Goal: Use online tool/utility: Utilize a website feature to perform a specific function

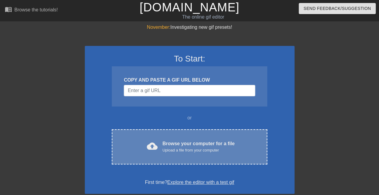
click at [210, 154] on div "cloud_upload Browse your computer for a file Upload a file from your computer C…" at bounding box center [189, 146] width 155 height 35
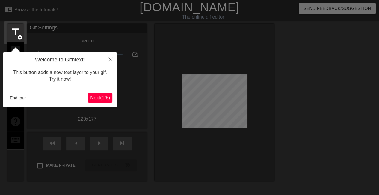
scroll to position [15, 0]
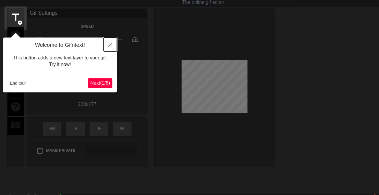
click at [112, 47] on button "Close" at bounding box center [110, 44] width 13 height 14
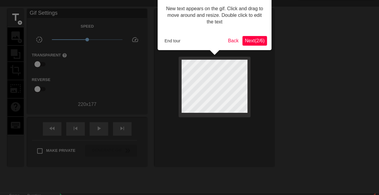
scroll to position [0, 0]
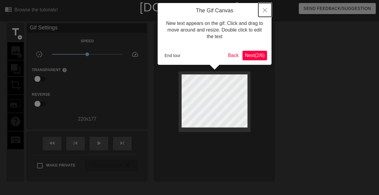
click at [265, 11] on icon "Close" at bounding box center [265, 10] width 4 height 4
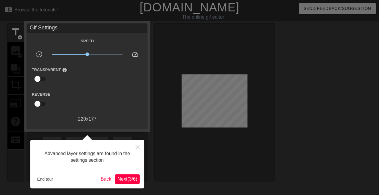
scroll to position [15, 0]
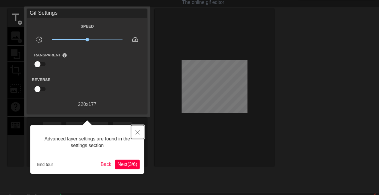
click at [137, 131] on icon "Close" at bounding box center [138, 132] width 4 height 4
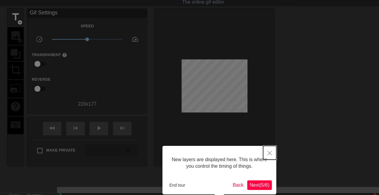
click at [271, 152] on icon "Close" at bounding box center [270, 153] width 4 height 4
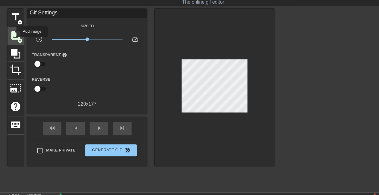
click at [13, 31] on span "image" at bounding box center [15, 35] width 11 height 11
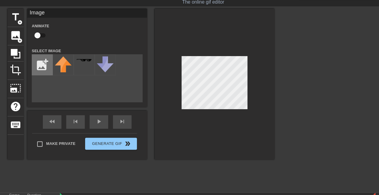
click at [44, 63] on input "file" at bounding box center [42, 65] width 20 height 20
type input "C:\fakepath\Flag_of_the_Soviet_Union.svg.png"
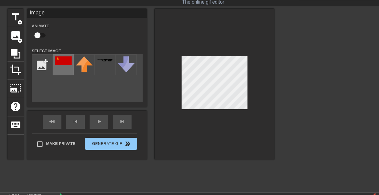
click at [64, 66] on div at bounding box center [63, 64] width 21 height 21
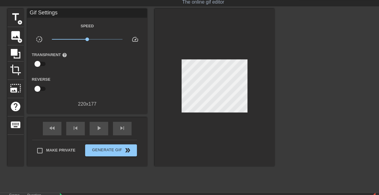
click at [293, 79] on div at bounding box center [327, 99] width 90 height 180
click at [100, 126] on span "play_arrow" at bounding box center [98, 127] width 7 height 7
click at [100, 126] on span "pause" at bounding box center [98, 127] width 7 height 7
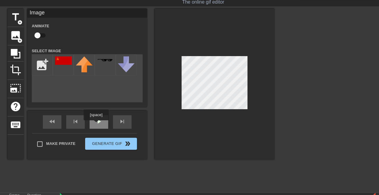
click at [96, 124] on span "play_arrow" at bounding box center [98, 121] width 7 height 7
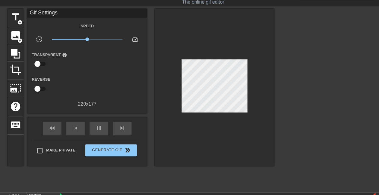
click at [289, 94] on div at bounding box center [327, 99] width 90 height 180
click at [97, 130] on span "pause" at bounding box center [98, 127] width 7 height 7
click at [122, 131] on span "skip_next" at bounding box center [122, 127] width 7 height 7
click at [97, 130] on span "play_arrow" at bounding box center [98, 127] width 7 height 7
click at [97, 130] on span "pause" at bounding box center [98, 127] width 7 height 7
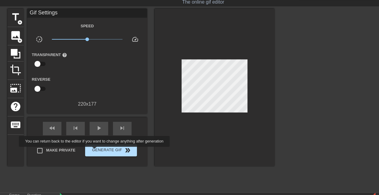
scroll to position [45, 0]
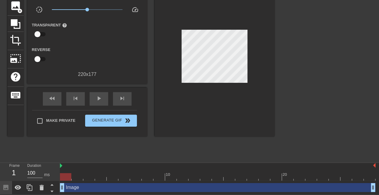
drag, startPoint x: 67, startPoint y: 187, endPoint x: 90, endPoint y: 186, distance: 22.8
click at [90, 186] on div "Image drag_handle drag_handle" at bounding box center [218, 187] width 316 height 9
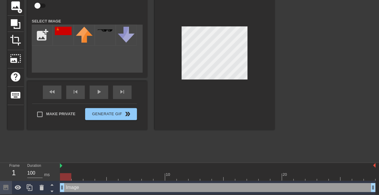
click at [73, 183] on div "Image drag_handle drag_handle" at bounding box center [218, 187] width 316 height 9
click at [120, 155] on div "title add_circle image add_circle crop photo_size_select_large help keyboard Im…" at bounding box center [140, 69] width 267 height 180
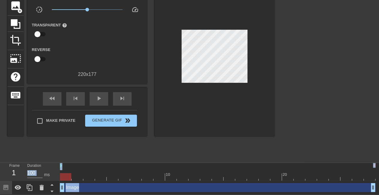
drag, startPoint x: 120, startPoint y: 155, endPoint x: 67, endPoint y: 189, distance: 62.7
click at [67, 189] on div "menu_book Browse the tutorials! [DOMAIN_NAME] The online gif editor Send Feedba…" at bounding box center [189, 74] width 379 height 239
click at [74, 190] on div "Image drag_handle drag_handle" at bounding box center [218, 187] width 316 height 9
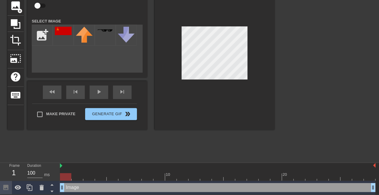
click at [96, 167] on div at bounding box center [218, 166] width 316 height 6
click at [147, 165] on div at bounding box center [218, 166] width 316 height 6
click at [139, 143] on div "title add_circle image add_circle crop photo_size_select_large help keyboard Im…" at bounding box center [140, 69] width 267 height 180
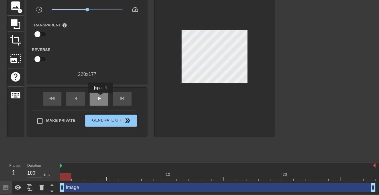
click at [100, 97] on span "play_arrow" at bounding box center [98, 98] width 7 height 7
click at [100, 97] on span "pause" at bounding box center [98, 98] width 7 height 7
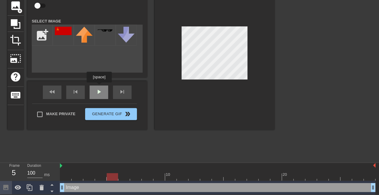
click at [99, 87] on div "fast_rewind skip_previous play_arrow skip_next" at bounding box center [87, 92] width 98 height 22
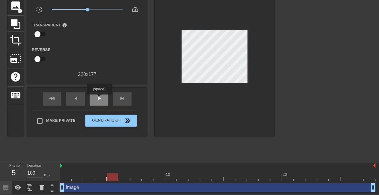
click at [99, 99] on span "play_arrow" at bounding box center [98, 98] width 7 height 7
click at [99, 99] on span "pause" at bounding box center [98, 98] width 7 height 7
click at [73, 187] on div "Image drag_handle drag_handle" at bounding box center [218, 187] width 316 height 9
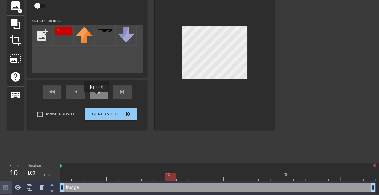
click at [96, 95] on span "play_arrow" at bounding box center [98, 91] width 7 height 7
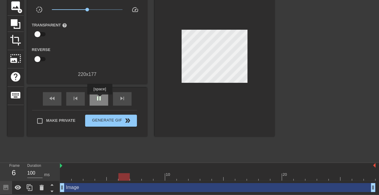
click at [100, 99] on span "pause" at bounding box center [98, 98] width 7 height 7
click at [103, 186] on div "Image drag_handle drag_handle" at bounding box center [218, 187] width 316 height 9
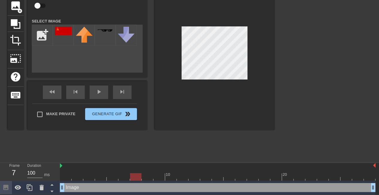
click at [103, 186] on div "Image drag_handle drag_handle" at bounding box center [218, 187] width 316 height 9
click at [136, 175] on div at bounding box center [135, 176] width 11 height 7
click at [131, 176] on div at bounding box center [135, 176] width 11 height 7
click at [124, 186] on div "Image drag_handle drag_handle" at bounding box center [218, 187] width 316 height 9
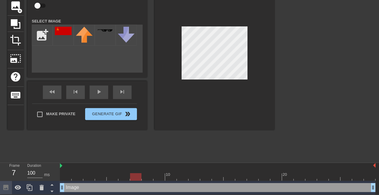
click at [125, 152] on div "title add_circle image add_circle crop photo_size_select_large help keyboard Im…" at bounding box center [140, 69] width 267 height 180
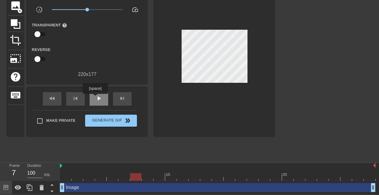
click at [95, 98] on span "play_arrow" at bounding box center [98, 98] width 7 height 7
click at [95, 98] on span "pause" at bounding box center [98, 98] width 7 height 7
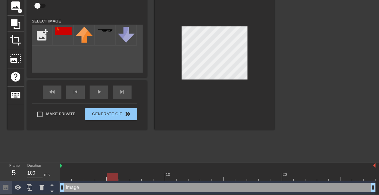
click at [214, 123] on div at bounding box center [215, 54] width 120 height 151
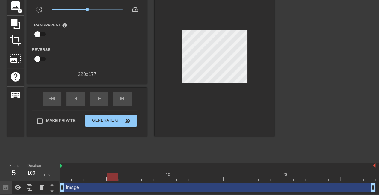
click at [184, 144] on div "title add_circle image add_circle crop photo_size_select_large help keyboard Gi…" at bounding box center [140, 69] width 267 height 180
click at [105, 100] on div "play_arrow" at bounding box center [99, 98] width 19 height 13
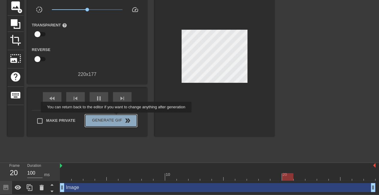
click at [117, 117] on span "Generate Gif double_arrow" at bounding box center [111, 120] width 47 height 7
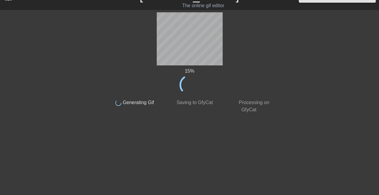
scroll to position [0, 0]
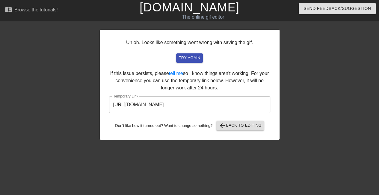
click at [197, 104] on input "[URL][DOMAIN_NAME]" at bounding box center [189, 104] width 161 height 17
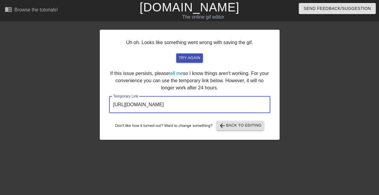
click at [197, 104] on input "[URL][DOMAIN_NAME]" at bounding box center [189, 104] width 161 height 17
click at [239, 124] on span "arrow_back Back to Editing" at bounding box center [240, 125] width 43 height 7
